Goal: Task Accomplishment & Management: Manage account settings

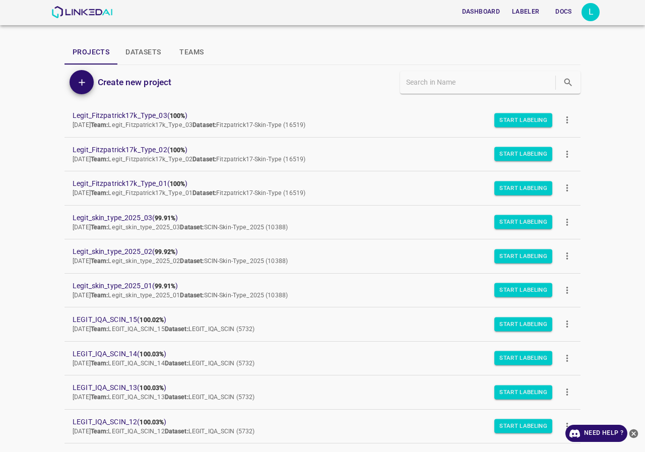
click at [589, 17] on div "L" at bounding box center [591, 12] width 18 height 18
click at [545, 99] on li "Logout" at bounding box center [560, 93] width 80 height 17
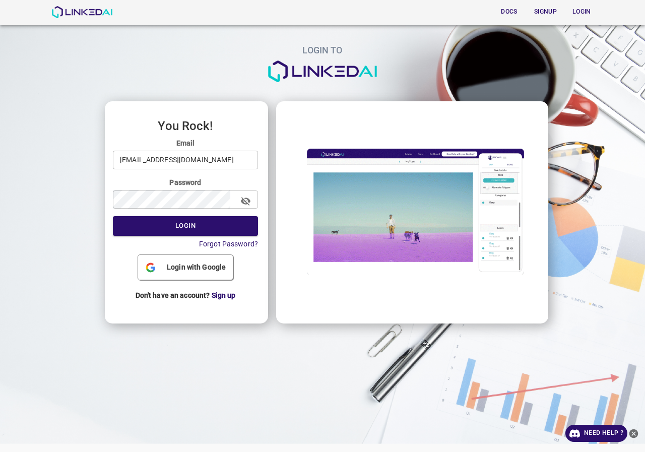
click at [193, 161] on input "legit@linkedai.co" at bounding box center [185, 160] width 145 height 19
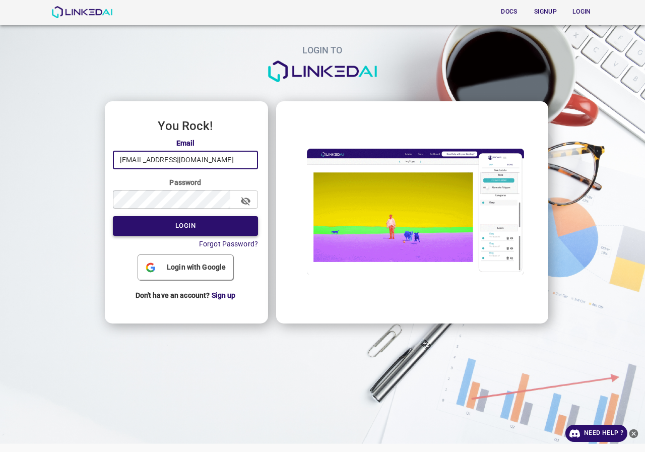
type input "admin@linkedai.co"
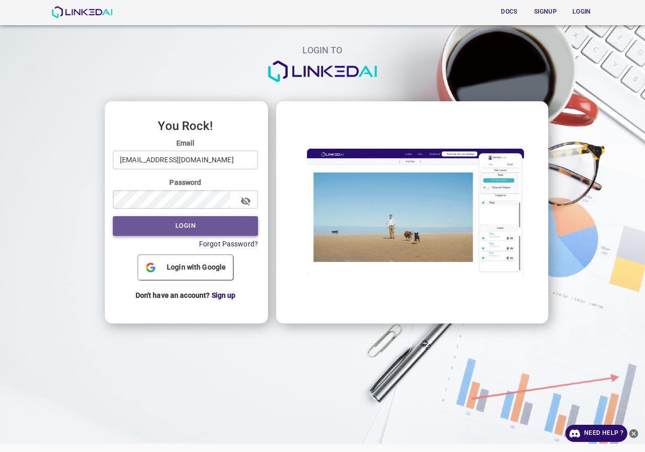
click at [180, 217] on button "Login" at bounding box center [185, 226] width 145 height 20
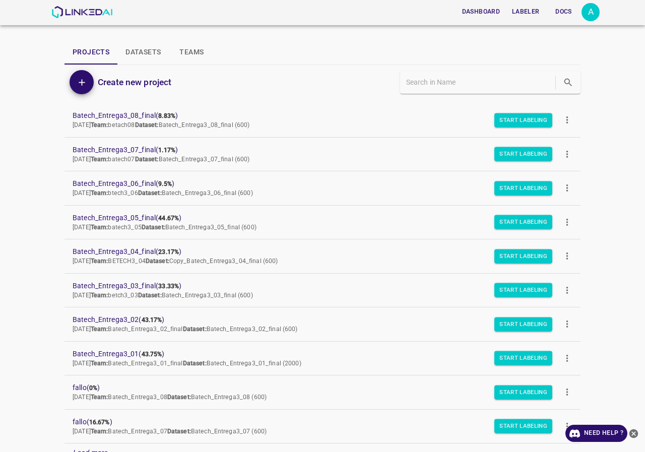
drag, startPoint x: 160, startPoint y: 247, endPoint x: 47, endPoint y: 284, distance: 118.9
click at [45, 285] on div "Dashboard Labeler Docs A Projects Datasets Teams Create new project Batech_Entr…" at bounding box center [322, 226] width 645 height 452
